Goal: Task Accomplishment & Management: Manage account settings

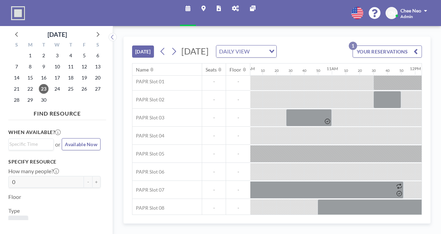
scroll to position [40, 834]
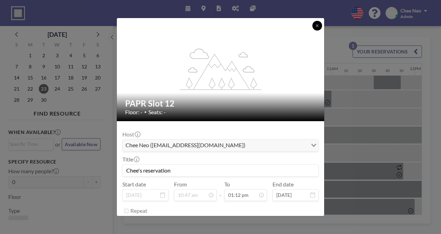
click at [315, 28] on icon at bounding box center [317, 26] width 4 height 4
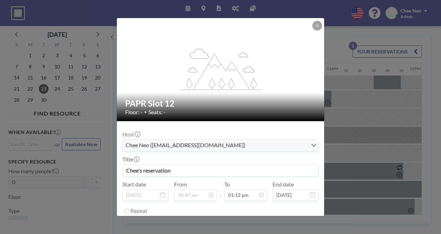
click at [251, 222] on button "END NOW" at bounding box center [256, 228] width 31 height 12
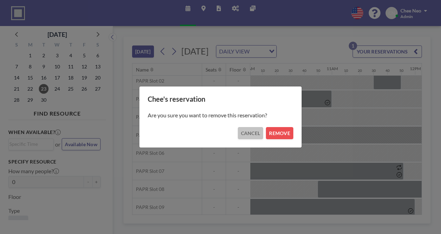
click at [246, 132] on button "CANCEL" at bounding box center [251, 133] width 26 height 12
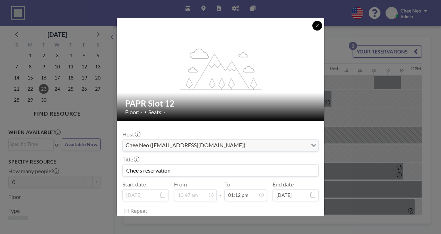
click at [315, 28] on icon at bounding box center [317, 26] width 4 height 4
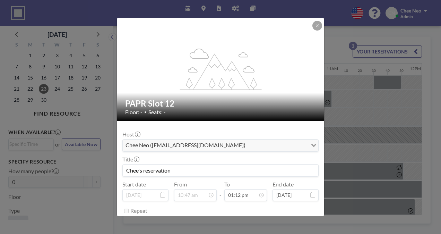
click at [255, 222] on button "END NOW" at bounding box center [256, 228] width 31 height 12
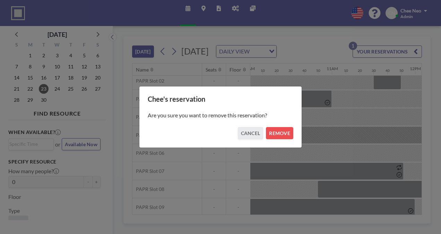
drag, startPoint x: 265, startPoint y: 127, endPoint x: 273, endPoint y: 98, distance: 30.2
click at [273, 98] on div "Chee's reservation Are you sure you want to remove this reservation? CANCEL REM…" at bounding box center [220, 117] width 163 height 62
click at [247, 131] on button "CANCEL" at bounding box center [251, 133] width 26 height 12
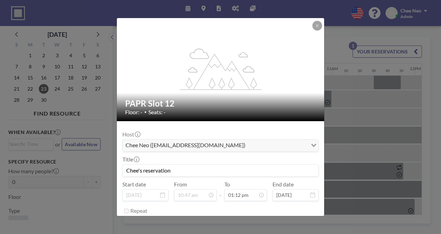
click at [313, 31] on div at bounding box center [318, 26] width 10 height 10
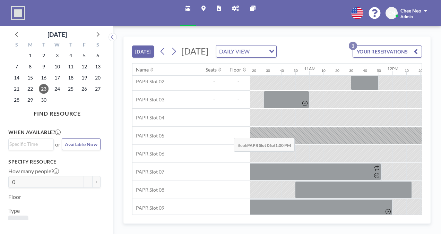
scroll to position [40, 857]
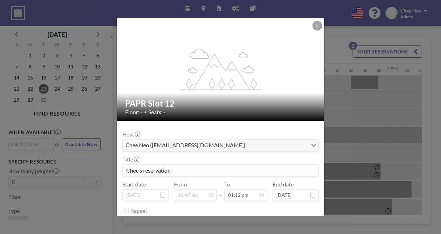
click at [252, 222] on button "END NOW" at bounding box center [256, 228] width 31 height 12
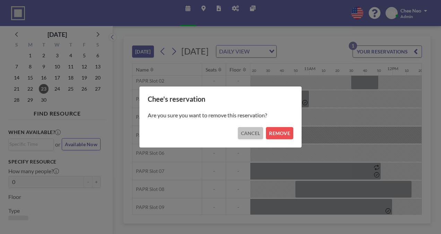
click at [248, 128] on button "CANCEL" at bounding box center [251, 133] width 26 height 12
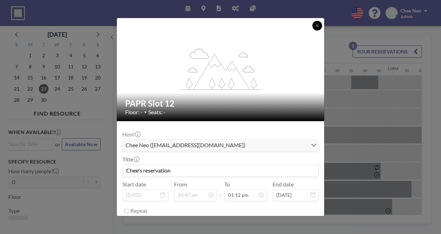
click at [313, 30] on div at bounding box center [318, 26] width 10 height 10
click at [303, 31] on div "flex-grow: 1.2; PAPR Slot 12 Floor: - • Seats: -" at bounding box center [221, 69] width 208 height 103
click at [315, 28] on icon at bounding box center [317, 26] width 4 height 4
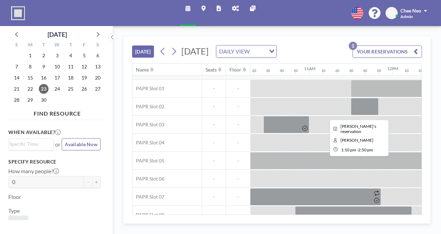
scroll to position [0, 857]
